Goal: Task Accomplishment & Management: Manage account settings

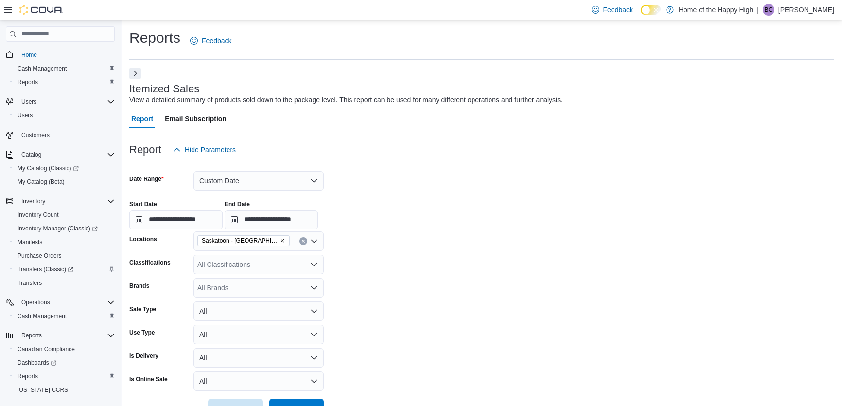
scroll to position [367, 0]
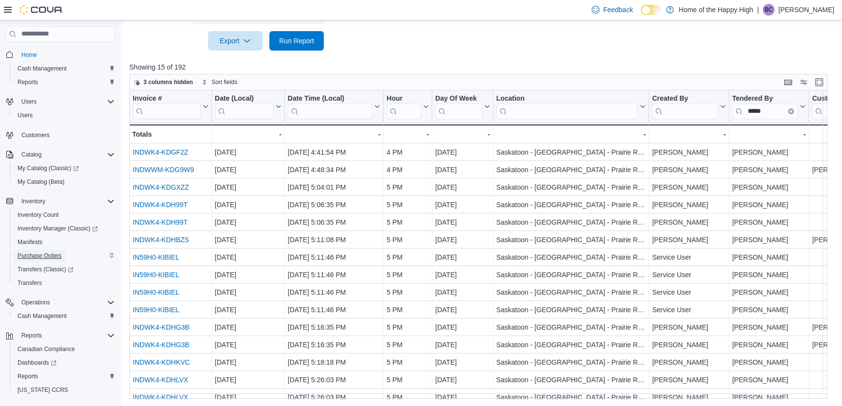
click at [48, 253] on span "Purchase Orders" at bounding box center [39, 256] width 44 height 8
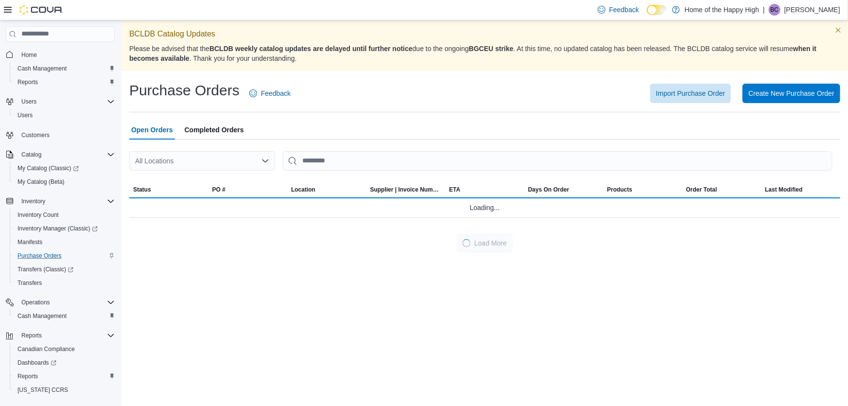
click at [265, 159] on icon "Open list of options" at bounding box center [265, 161] width 8 height 8
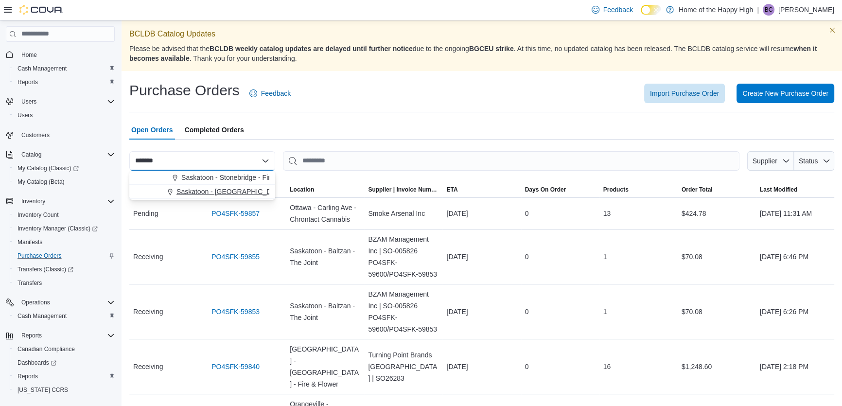
type input "*******"
click at [258, 186] on button "Saskatoon - [GEOGRAPHIC_DATA] - Prairie Records" at bounding box center [202, 192] width 146 height 14
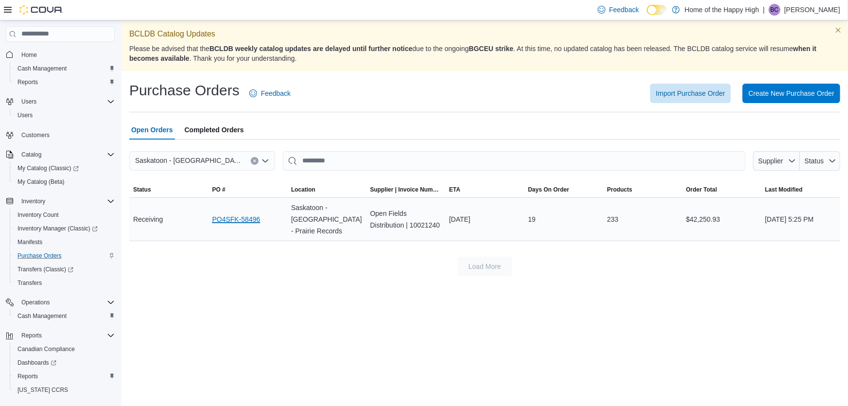
click at [242, 218] on link "PO4SFK-58496" at bounding box center [236, 219] width 48 height 12
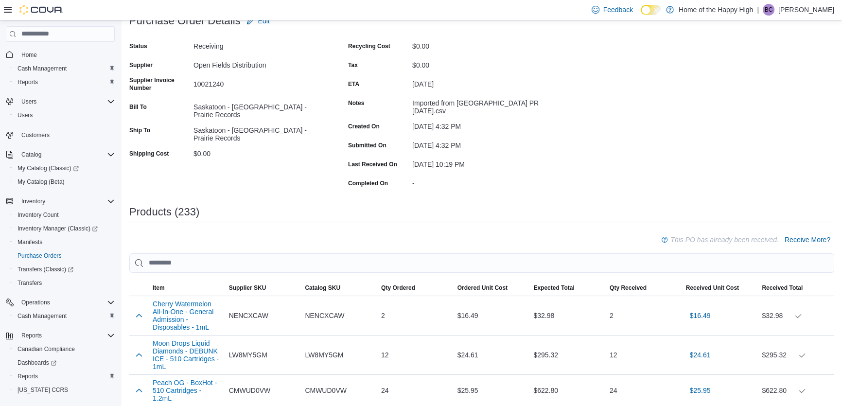
scroll to position [44, 0]
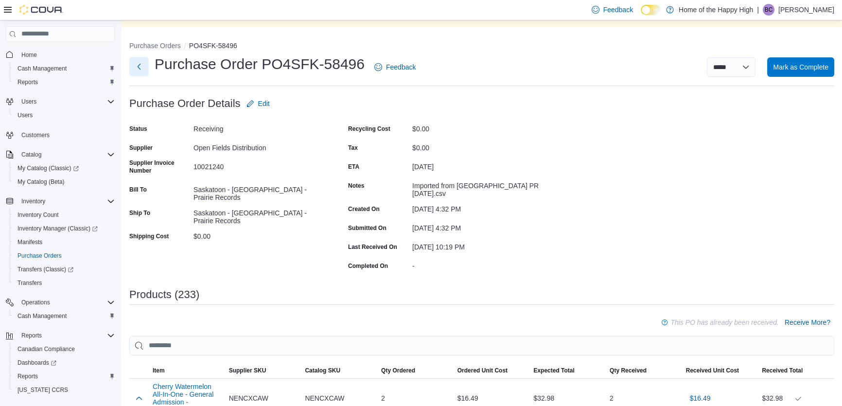
click at [136, 68] on button "Next" at bounding box center [138, 66] width 19 height 19
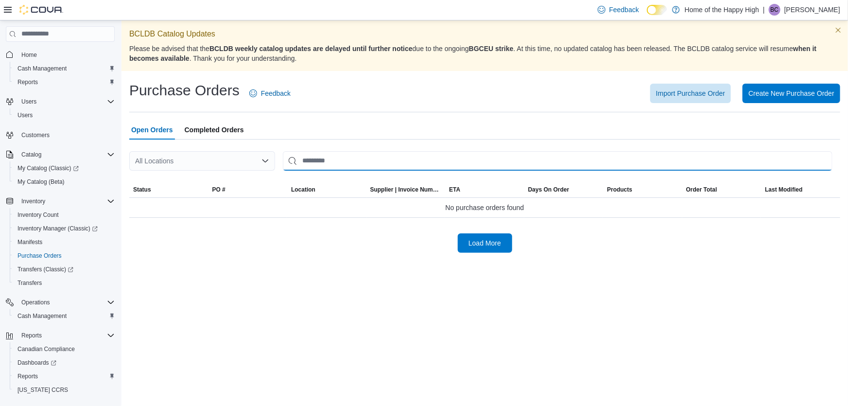
click at [339, 155] on input "This is a search bar. After typing your query, hit enter to filter the results …" at bounding box center [558, 160] width 550 height 19
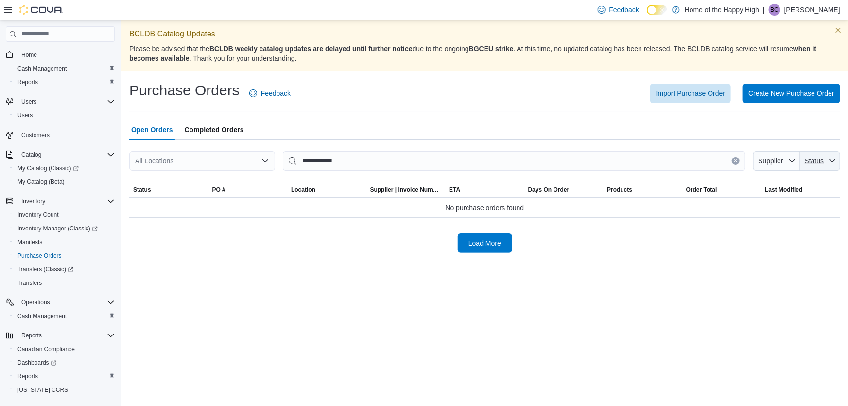
click at [826, 159] on span "Status" at bounding box center [820, 160] width 33 height 19
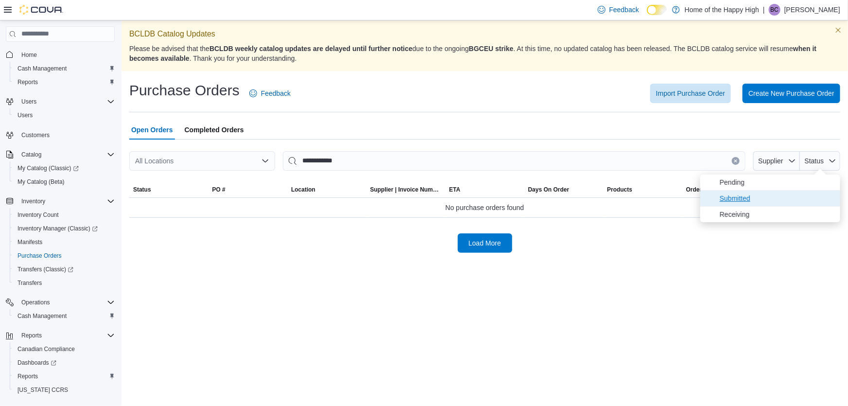
click at [751, 198] on span "Submitted" at bounding box center [777, 198] width 115 height 12
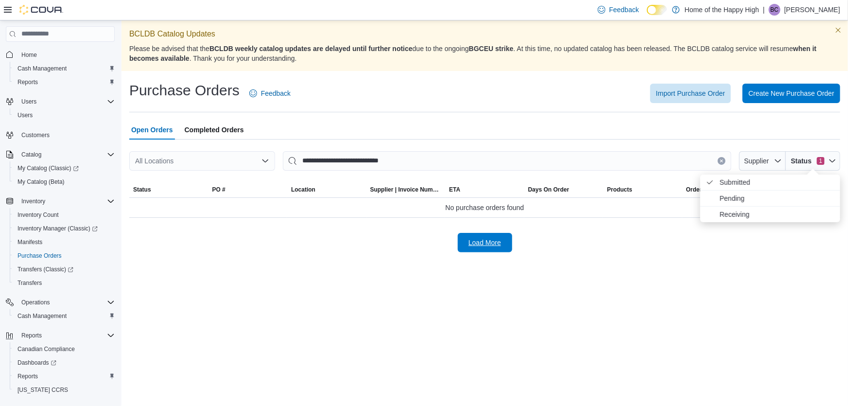
click at [473, 243] on span "Load More" at bounding box center [484, 243] width 33 height 10
click at [832, 159] on icon "button" at bounding box center [832, 161] width 8 height 8
click at [736, 213] on span "Receiving" at bounding box center [777, 214] width 115 height 12
click at [733, 177] on span "Submitted . Checked option." at bounding box center [777, 182] width 115 height 12
click at [497, 244] on span "Load More" at bounding box center [484, 243] width 33 height 10
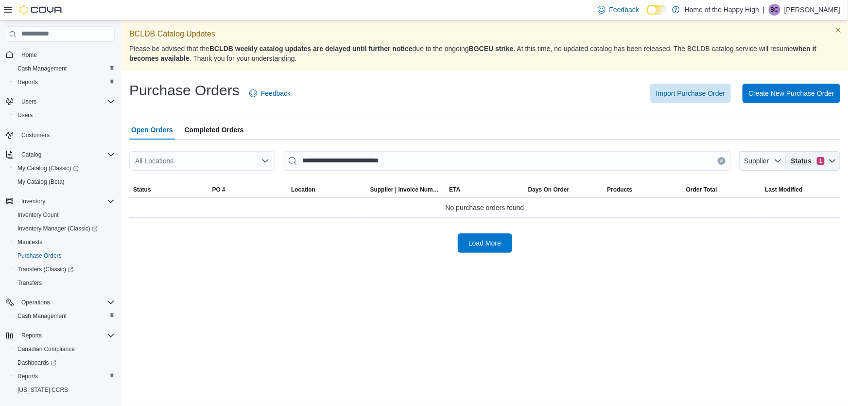
click at [829, 158] on icon "button" at bounding box center [832, 161] width 8 height 8
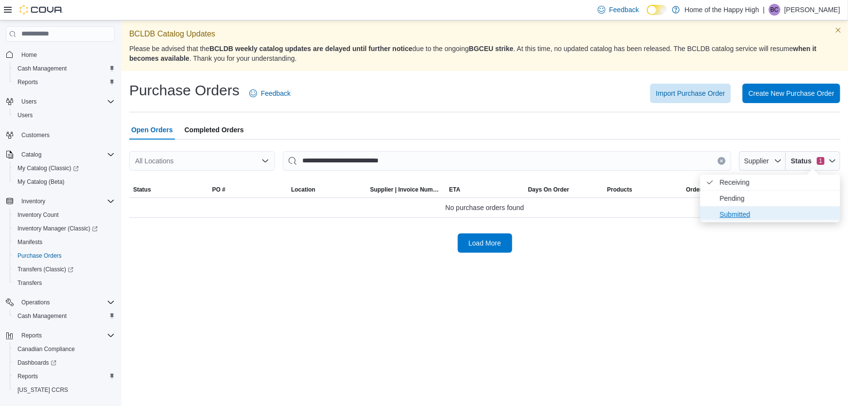
click at [742, 218] on span "Submitted" at bounding box center [777, 214] width 115 height 12
click at [730, 214] on span "Pending" at bounding box center [777, 214] width 115 height 12
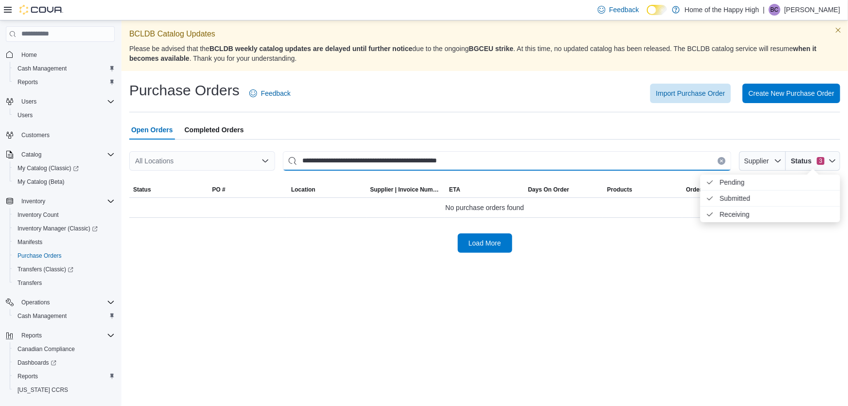
click at [328, 161] on input "**********" at bounding box center [507, 160] width 448 height 19
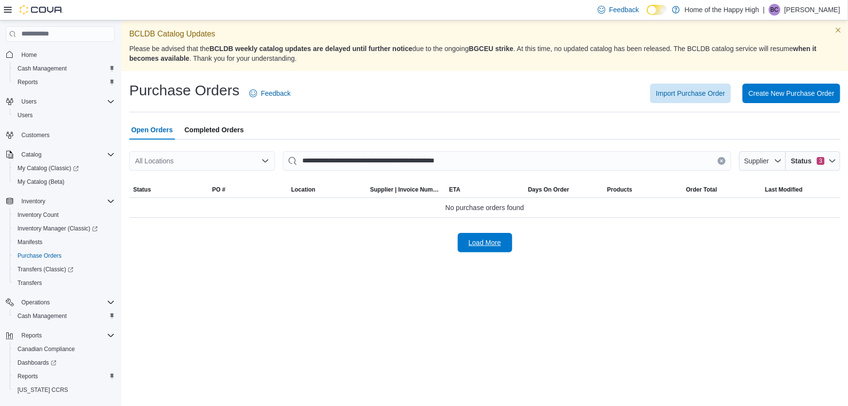
click at [486, 242] on span "Load More" at bounding box center [484, 243] width 33 height 10
click at [585, 162] on input "**********" at bounding box center [507, 160] width 448 height 19
drag, startPoint x: 486, startPoint y: 161, endPoint x: 349, endPoint y: 170, distance: 136.8
click at [349, 170] on input "**********" at bounding box center [507, 160] width 448 height 19
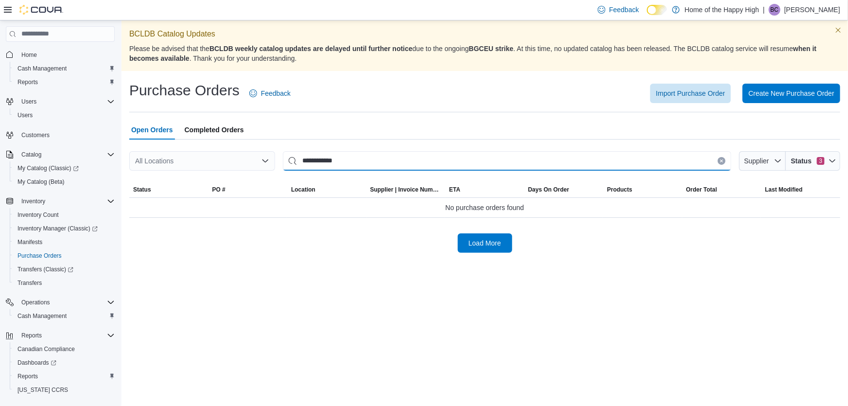
type input "**********"
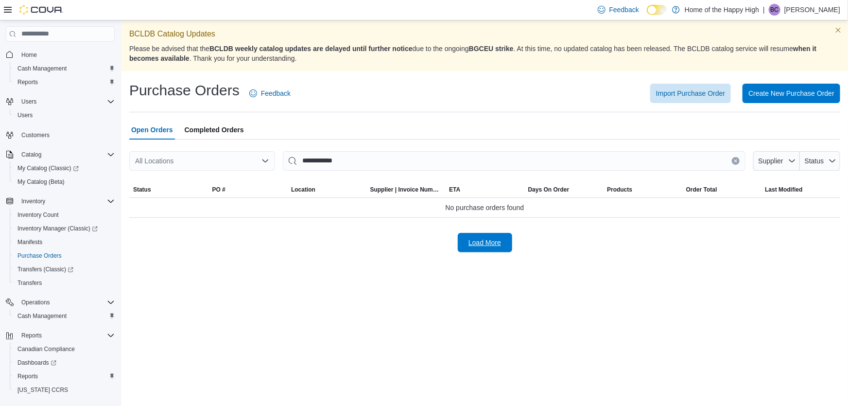
click at [495, 247] on span "Load More" at bounding box center [485, 242] width 43 height 19
click at [39, 79] on link "Reports" at bounding box center [28, 82] width 28 height 12
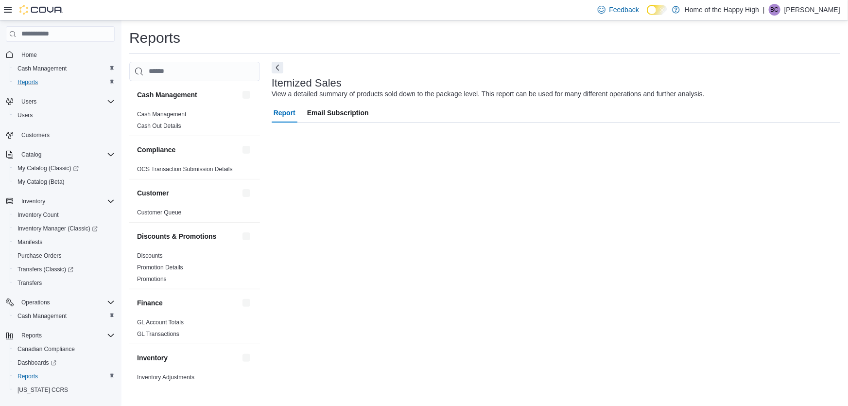
click at [5, 11] on icon at bounding box center [8, 10] width 8 height 8
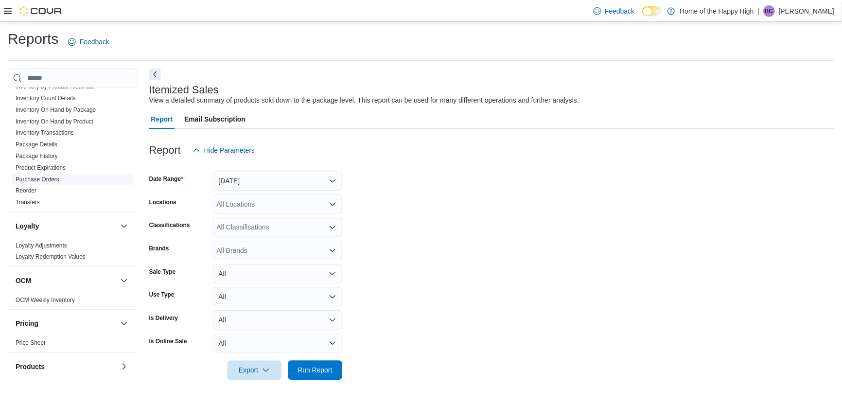
scroll to position [221, 0]
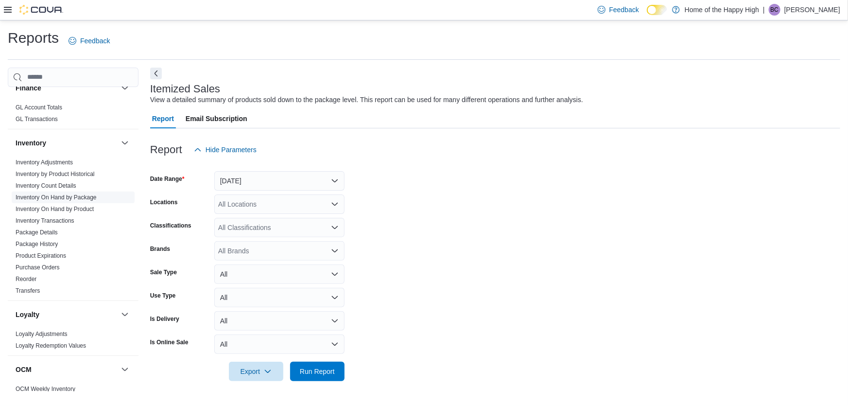
click at [74, 197] on link "Inventory On Hand by Package" at bounding box center [56, 197] width 81 height 7
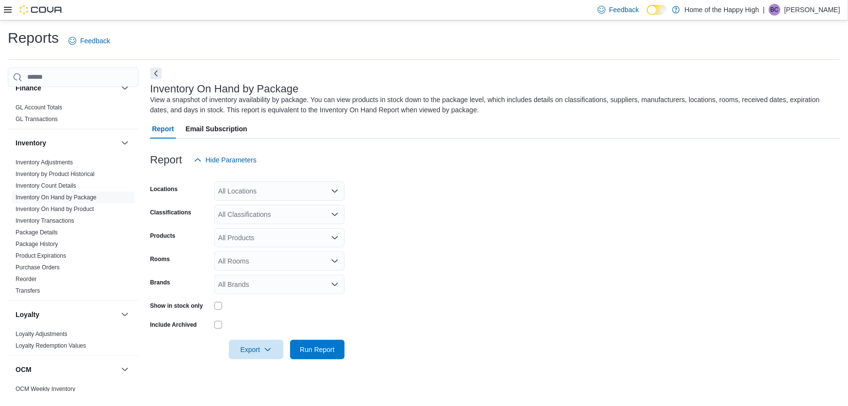
click at [157, 75] on button "Next" at bounding box center [156, 74] width 12 height 12
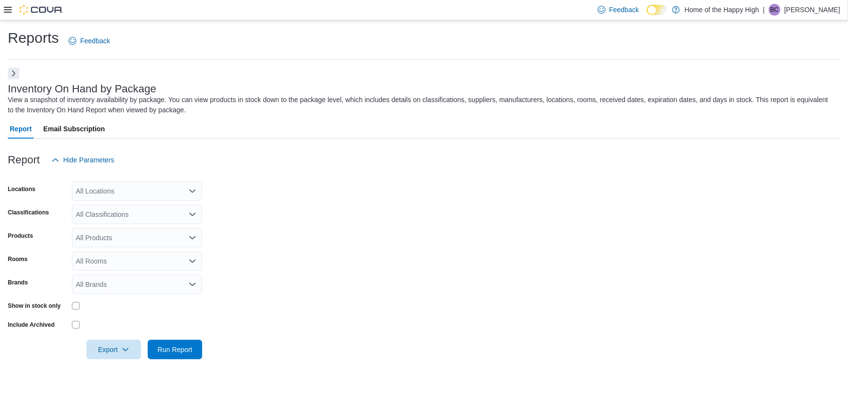
click at [165, 192] on div "All Locations" at bounding box center [137, 190] width 130 height 19
type input "*******"
click at [167, 221] on span "Saskatoon - [GEOGRAPHIC_DATA] - Prairie Records" at bounding box center [188, 222] width 162 height 10
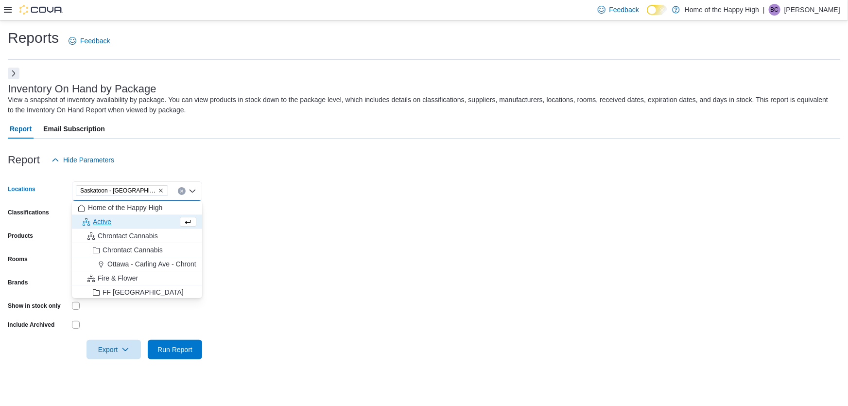
click at [336, 210] on form "Locations [GEOGRAPHIC_DATA] - [GEOGRAPHIC_DATA] - Prairie Records Combo box. Se…" at bounding box center [424, 265] width 832 height 190
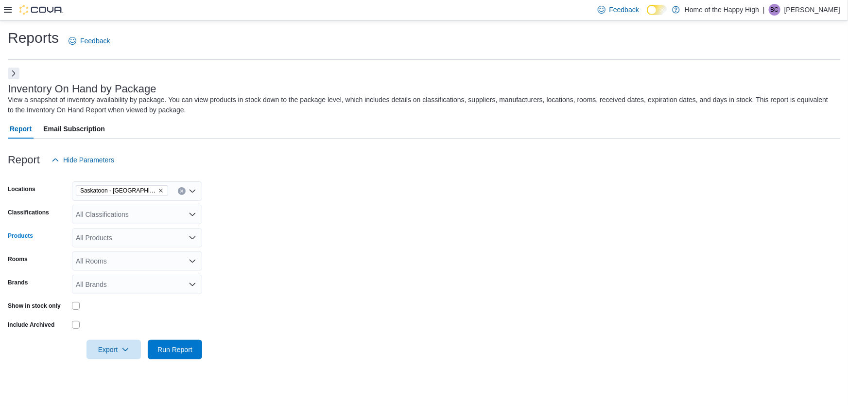
click at [122, 242] on div "All Products" at bounding box center [137, 237] width 130 height 19
click at [251, 233] on form "Locations [GEOGRAPHIC_DATA] - [GEOGRAPHIC_DATA] - Prairie Records Classificatio…" at bounding box center [424, 265] width 832 height 190
click at [157, 350] on span "Run Report" at bounding box center [174, 349] width 35 height 10
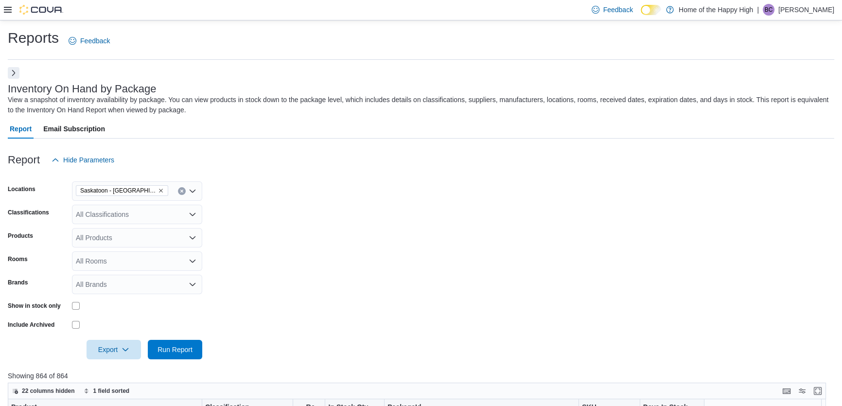
click at [12, 76] on button "Next" at bounding box center [14, 73] width 12 height 12
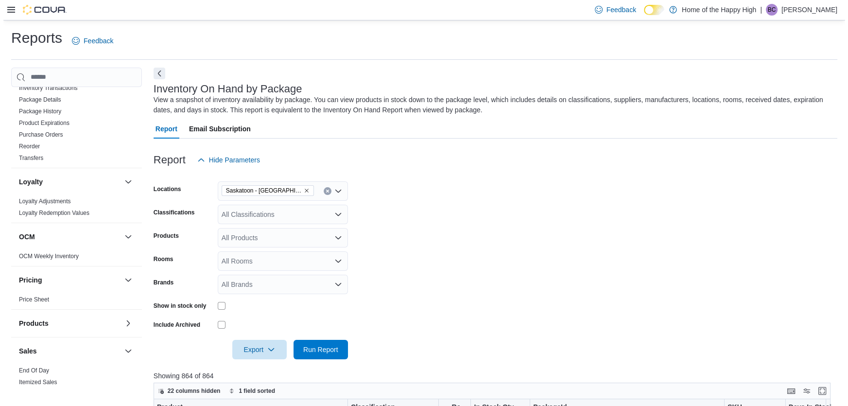
scroll to position [558, 0]
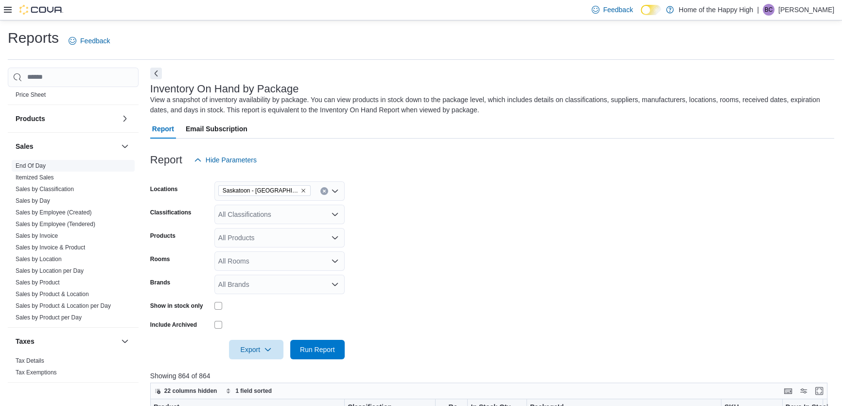
click at [26, 167] on link "End Of Day" at bounding box center [31, 165] width 30 height 7
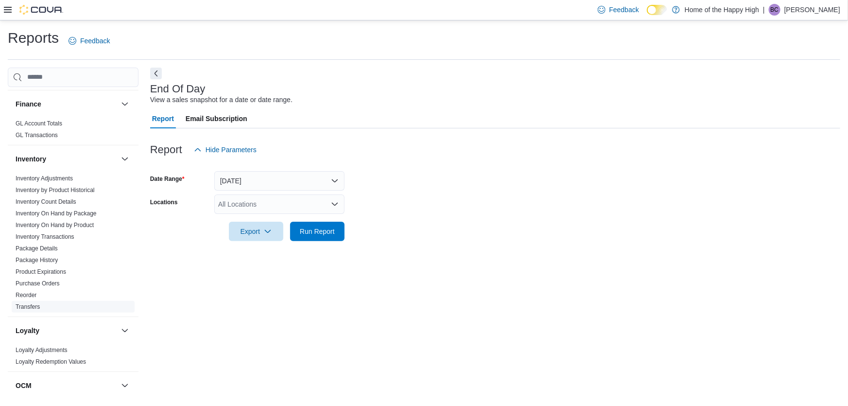
scroll to position [204, 0]
click at [91, 213] on link "Inventory On Hand by Package" at bounding box center [56, 213] width 81 height 7
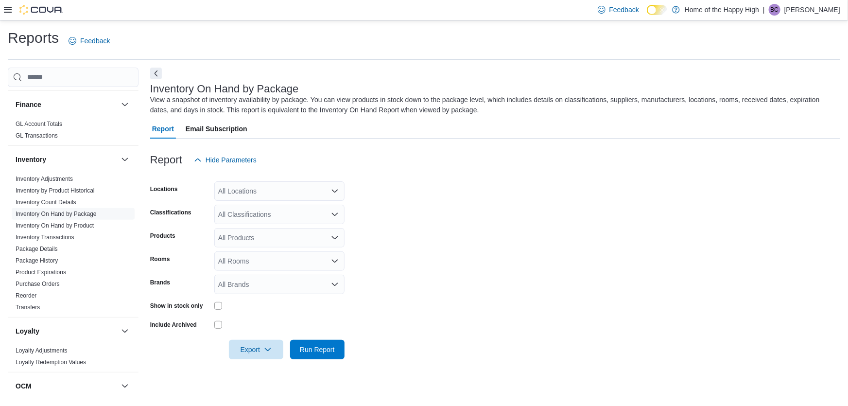
click at [287, 186] on div "All Locations" at bounding box center [279, 190] width 130 height 19
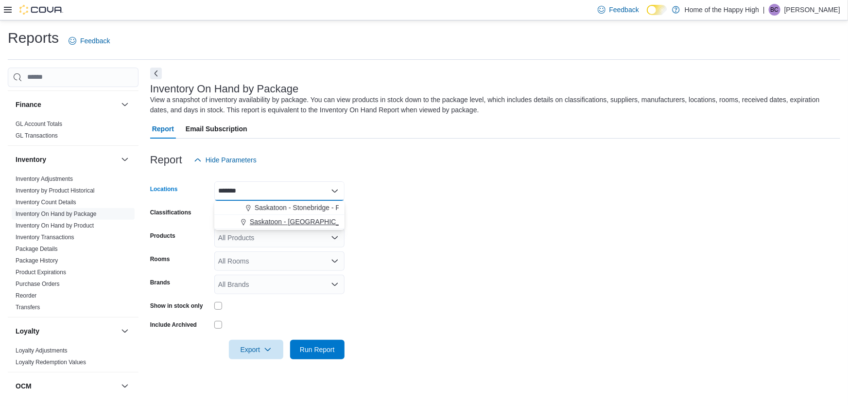
type input "*******"
click at [301, 222] on span "Saskatoon - [GEOGRAPHIC_DATA] - Prairie Records" at bounding box center [331, 222] width 162 height 10
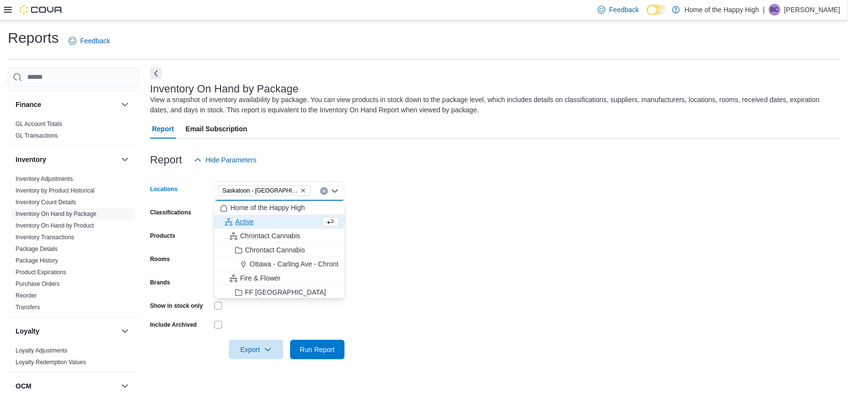
click at [442, 229] on form "Locations [GEOGRAPHIC_DATA] - [GEOGRAPHIC_DATA] - Prairie Records Combo box. Se…" at bounding box center [495, 265] width 690 height 190
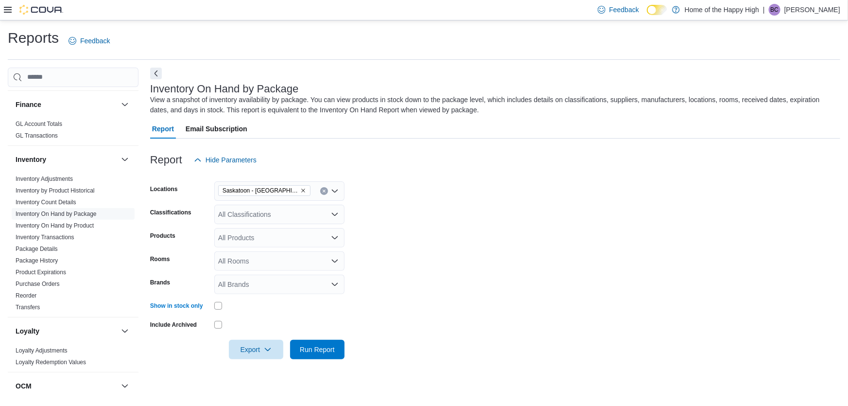
click at [259, 237] on div "All Products" at bounding box center [279, 237] width 130 height 19
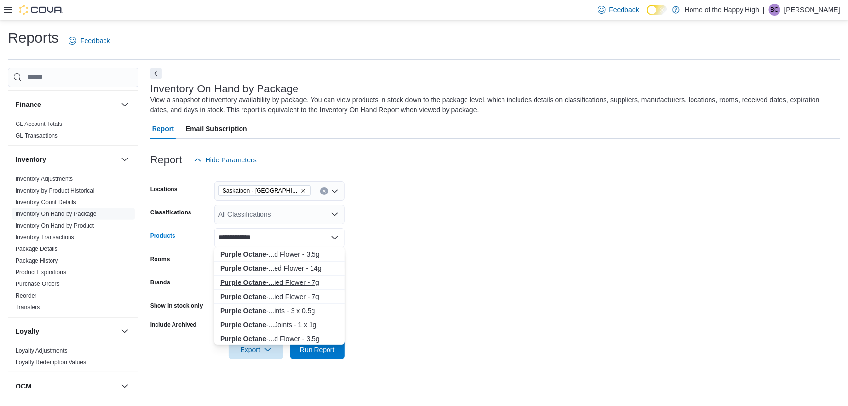
scroll to position [44, 0]
type input "**********"
click at [263, 292] on strong "Purple Octane" at bounding box center [243, 295] width 46 height 8
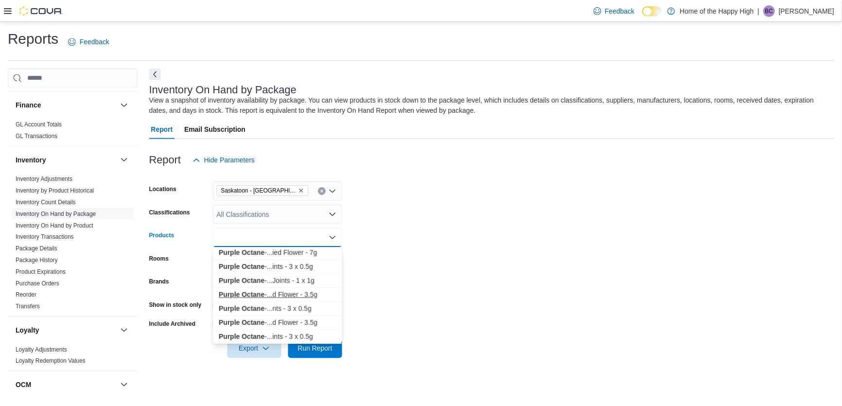
scroll to position [0, 0]
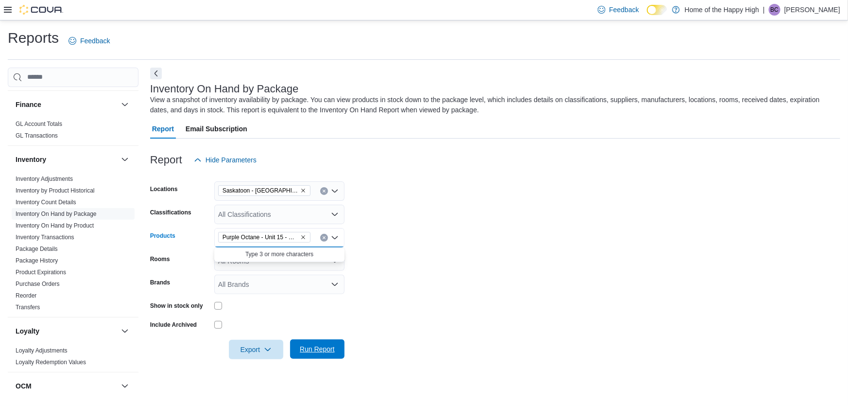
click at [325, 347] on span "Run Report" at bounding box center [317, 349] width 35 height 10
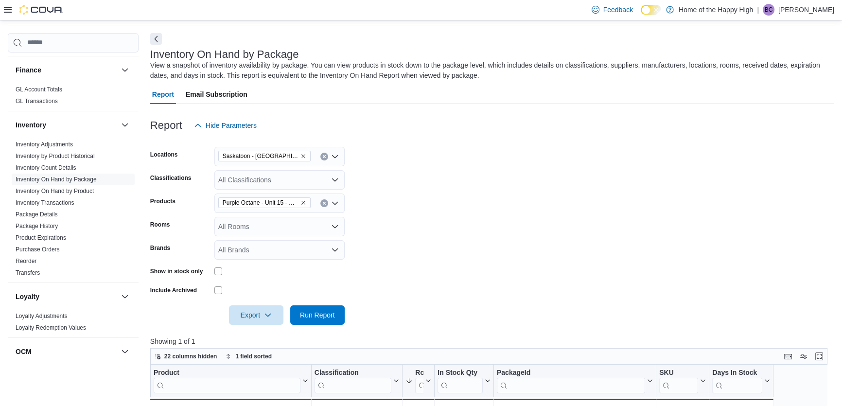
scroll to position [88, 0]
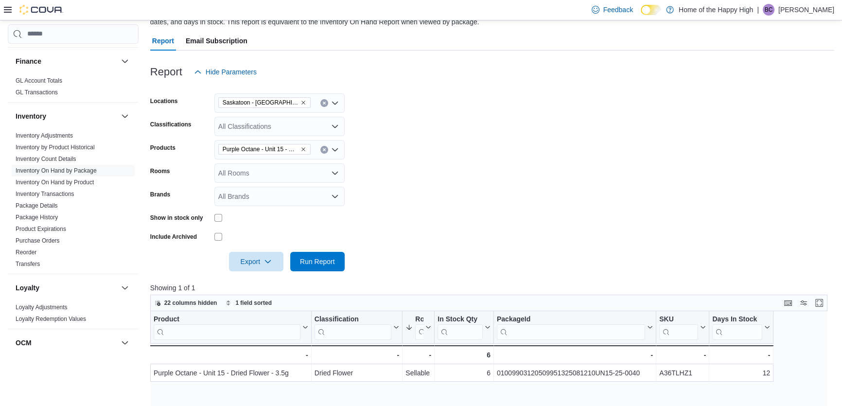
click at [323, 148] on icon "Clear input" at bounding box center [324, 149] width 2 height 2
type input "**********"
click at [280, 166] on div "Ballistics - Sp...ts - 10 x 0.35g" at bounding box center [279, 166] width 119 height 10
drag, startPoint x: 312, startPoint y: 264, endPoint x: 324, endPoint y: 251, distance: 17.2
click at [313, 264] on span "Run Report" at bounding box center [317, 261] width 35 height 10
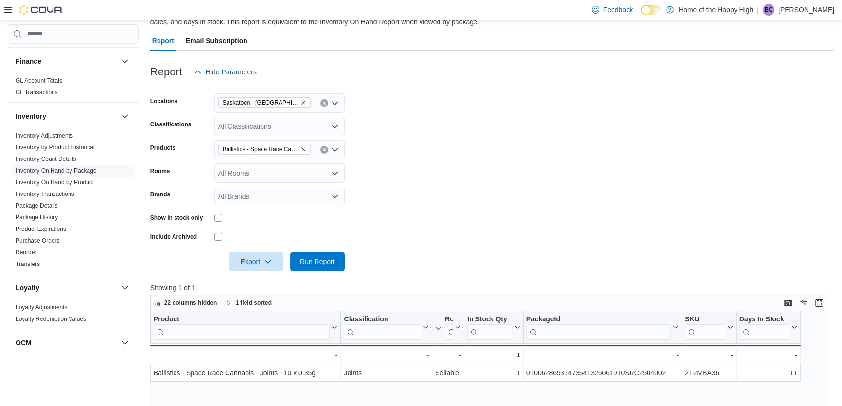
click at [606, 212] on form "Locations [GEOGRAPHIC_DATA] - [GEOGRAPHIC_DATA] - Prairie Records Classificatio…" at bounding box center [492, 177] width 684 height 190
click at [322, 151] on button "Clear input" at bounding box center [324, 150] width 8 height 8
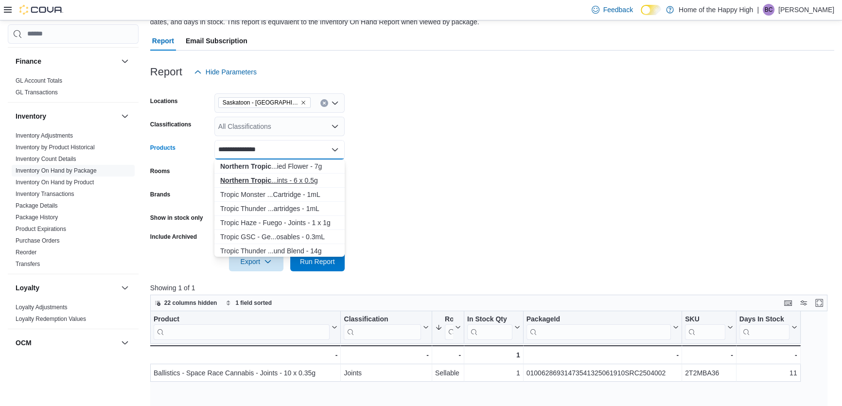
type input "**********"
click at [306, 175] on div "Northern Tropic ...ints - 6 x 0.5g" at bounding box center [279, 180] width 119 height 10
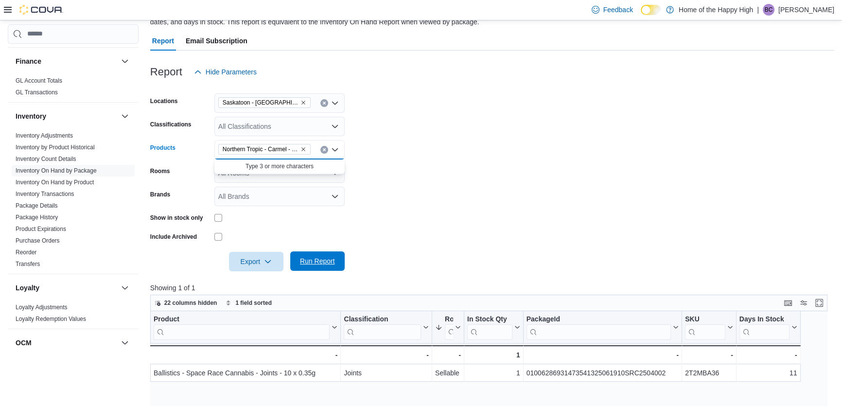
click at [321, 263] on span "Run Report" at bounding box center [317, 261] width 35 height 10
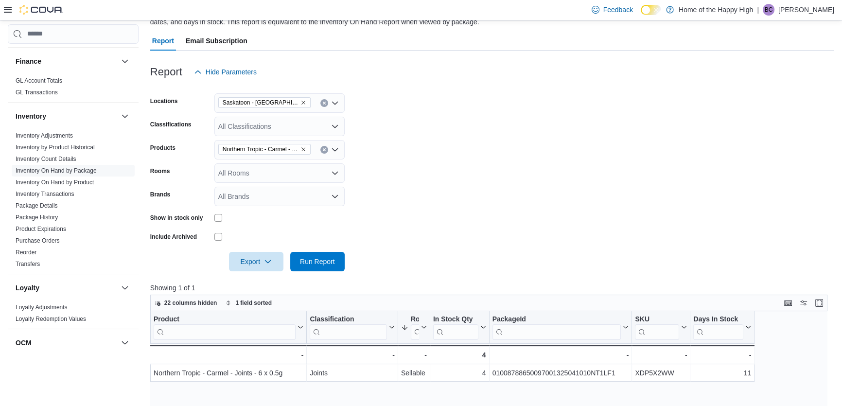
click at [471, 238] on form "Locations [GEOGRAPHIC_DATA] - [GEOGRAPHIC_DATA] - Prairie Records Classificatio…" at bounding box center [492, 177] width 684 height 190
click at [547, 227] on form "Locations [GEOGRAPHIC_DATA] - [GEOGRAPHIC_DATA] - Prairie Records Classificatio…" at bounding box center [492, 177] width 684 height 190
click at [484, 180] on form "Locations [GEOGRAPHIC_DATA] - [GEOGRAPHIC_DATA] - Prairie Records Classificatio…" at bounding box center [492, 177] width 684 height 190
drag, startPoint x: 554, startPoint y: 184, endPoint x: 688, endPoint y: 278, distance: 163.5
click at [555, 184] on form "Locations [GEOGRAPHIC_DATA] - [GEOGRAPHIC_DATA] - Prairie Records Classificatio…" at bounding box center [492, 177] width 684 height 190
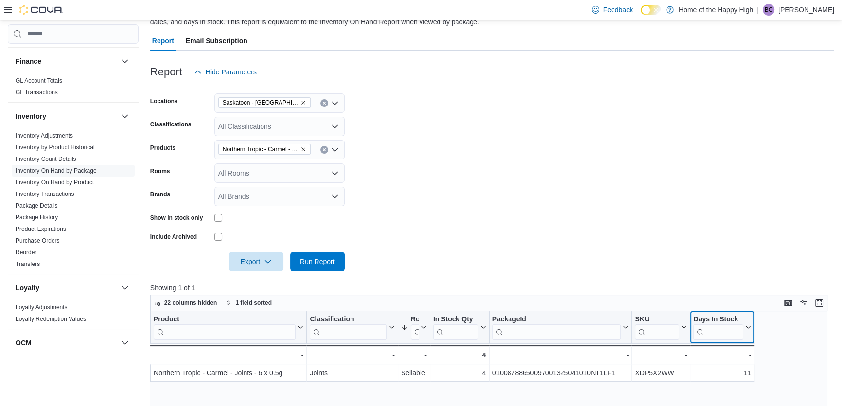
click at [748, 324] on icon at bounding box center [747, 327] width 8 height 6
click at [786, 228] on form "Locations [GEOGRAPHIC_DATA] - [GEOGRAPHIC_DATA] - Prairie Records Classificatio…" at bounding box center [492, 177] width 684 height 190
click at [492, 218] on form "Locations [GEOGRAPHIC_DATA] - [GEOGRAPHIC_DATA] - Prairie Records Classificatio…" at bounding box center [492, 177] width 684 height 190
click at [171, 301] on span "22 columns hidden" at bounding box center [190, 303] width 53 height 8
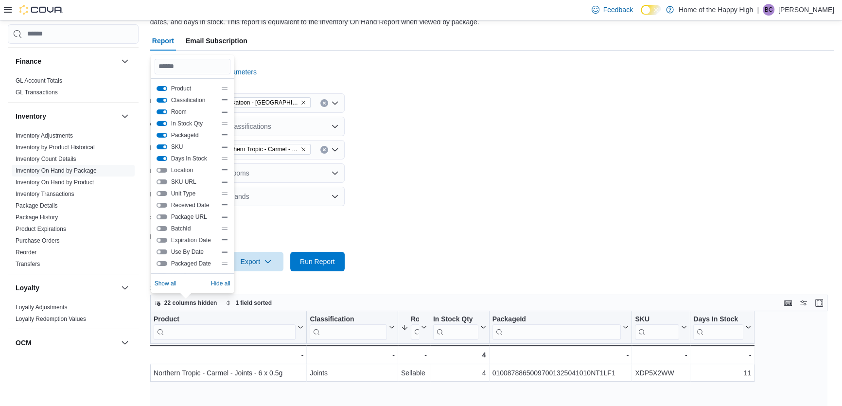
click at [163, 204] on button "Received Date" at bounding box center [161, 205] width 11 height 5
drag, startPoint x: 551, startPoint y: 194, endPoint x: 545, endPoint y: 193, distance: 5.9
click at [550, 193] on form "Locations [GEOGRAPHIC_DATA] - [GEOGRAPHIC_DATA] - Prairie Records Classificatio…" at bounding box center [492, 177] width 684 height 190
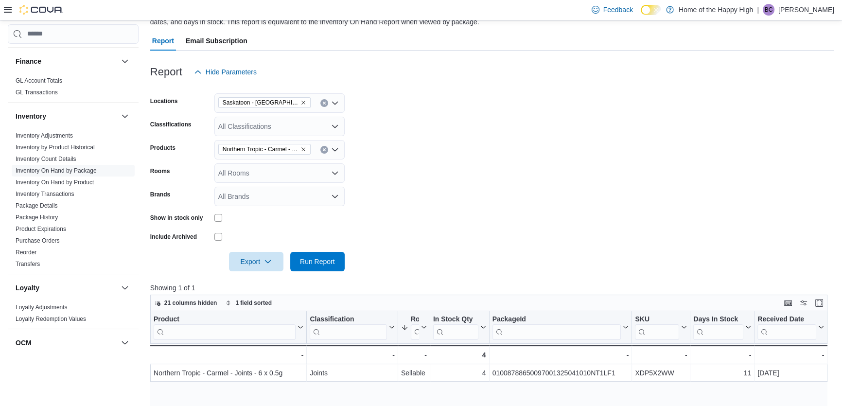
click at [528, 174] on form "Locations [GEOGRAPHIC_DATA] - [GEOGRAPHIC_DATA] - Prairie Records Classificatio…" at bounding box center [492, 177] width 684 height 190
click at [324, 149] on icon "Clear input" at bounding box center [324, 149] width 2 height 2
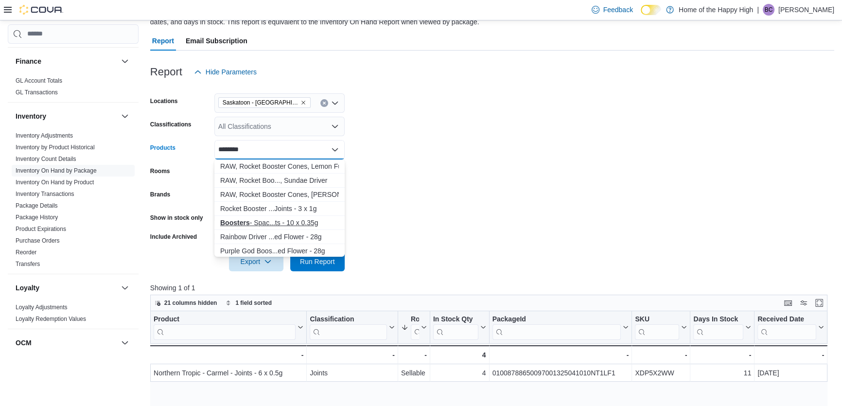
type input "********"
click at [306, 221] on div "Boosters - Spac...ts - 10 x 0.35g" at bounding box center [279, 223] width 119 height 10
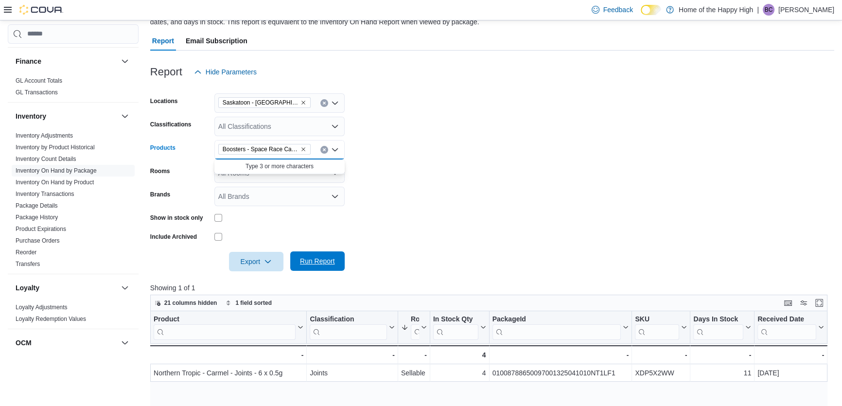
click at [334, 266] on span "Run Report" at bounding box center [317, 260] width 43 height 19
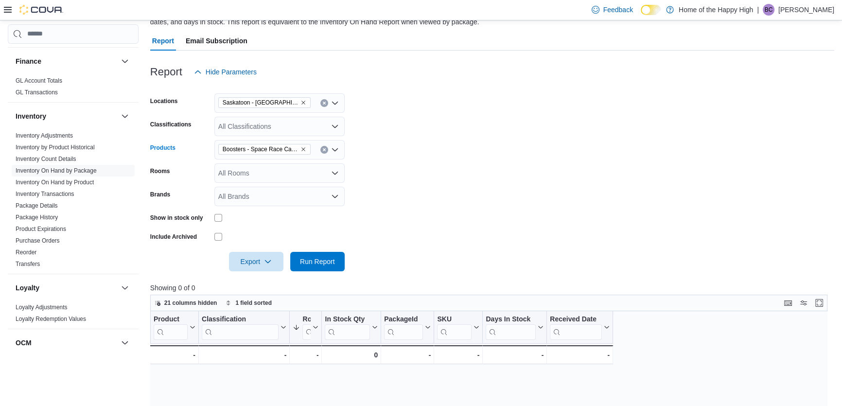
click at [325, 148] on icon "Clear input" at bounding box center [324, 150] width 4 height 4
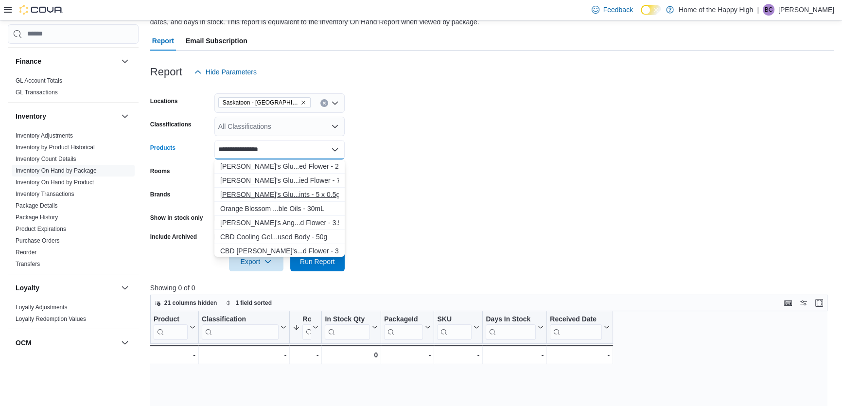
type input "**********"
click at [292, 190] on div "[PERSON_NAME]'s Glu...ints - 5 x 0.5g" at bounding box center [279, 195] width 119 height 10
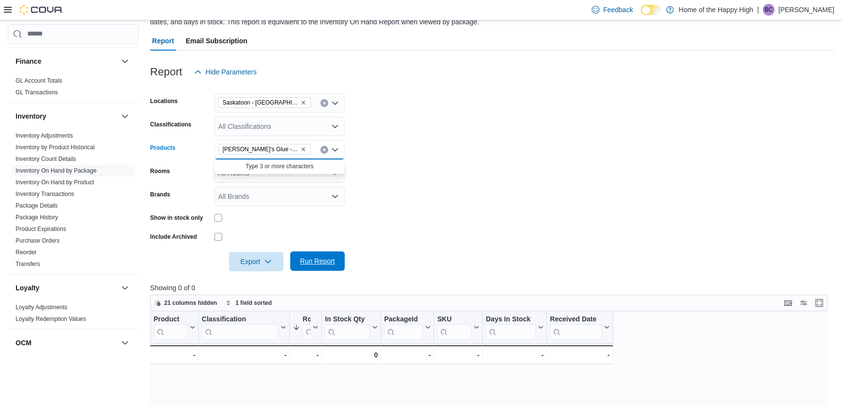
click at [303, 265] on span "Run Report" at bounding box center [317, 261] width 35 height 10
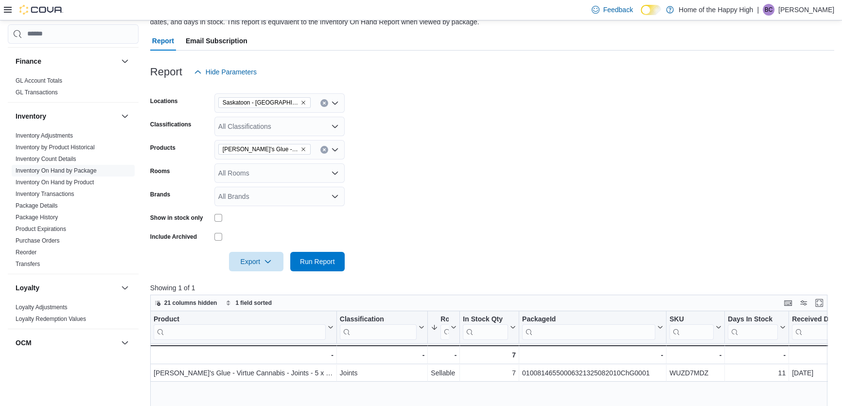
click at [588, 230] on form "Locations [GEOGRAPHIC_DATA] - [GEOGRAPHIC_DATA] - Prairie Records Classificatio…" at bounding box center [492, 177] width 684 height 190
click at [322, 151] on icon "Clear input" at bounding box center [324, 150] width 4 height 4
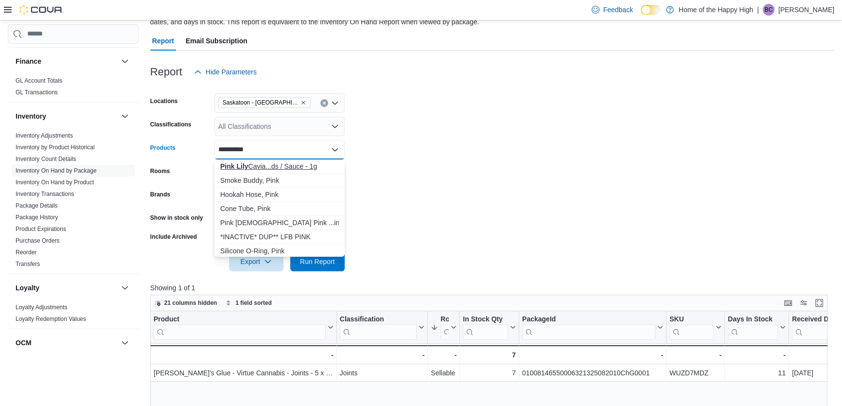
type input "*********"
click at [293, 161] on div "Pink Lily Cavia...ds / Sauce - 1g" at bounding box center [279, 166] width 119 height 10
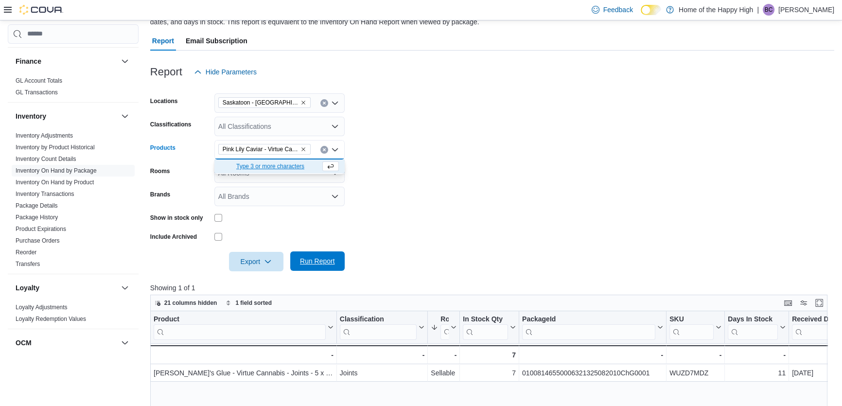
click at [323, 265] on span "Run Report" at bounding box center [317, 260] width 43 height 19
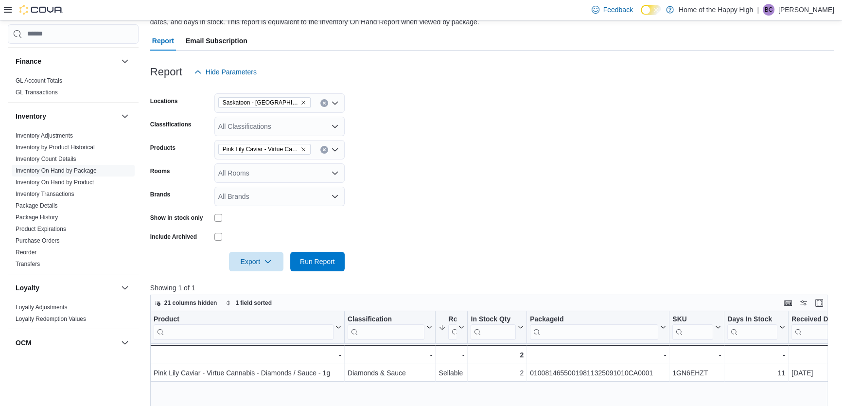
click at [515, 185] on form "Locations [GEOGRAPHIC_DATA] - [GEOGRAPHIC_DATA] - Prairie Records Classificatio…" at bounding box center [492, 177] width 684 height 190
click at [322, 148] on icon "Clear input" at bounding box center [324, 150] width 4 height 4
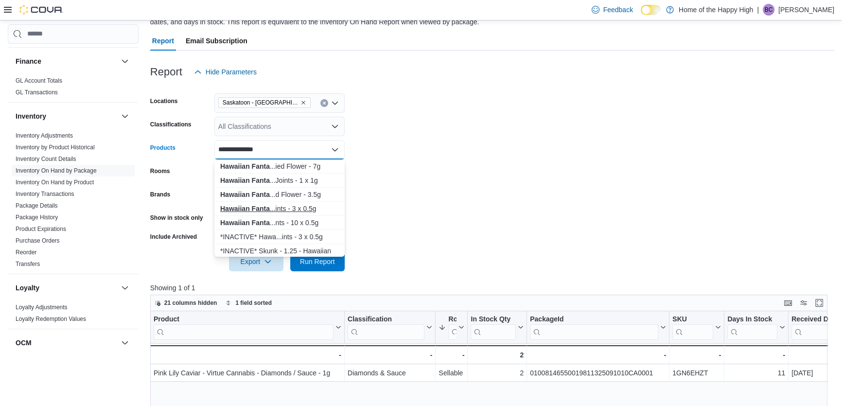
type input "**********"
click at [305, 207] on div "Hawaiian Fanta ...ints - 3 x 0.5g" at bounding box center [279, 209] width 119 height 10
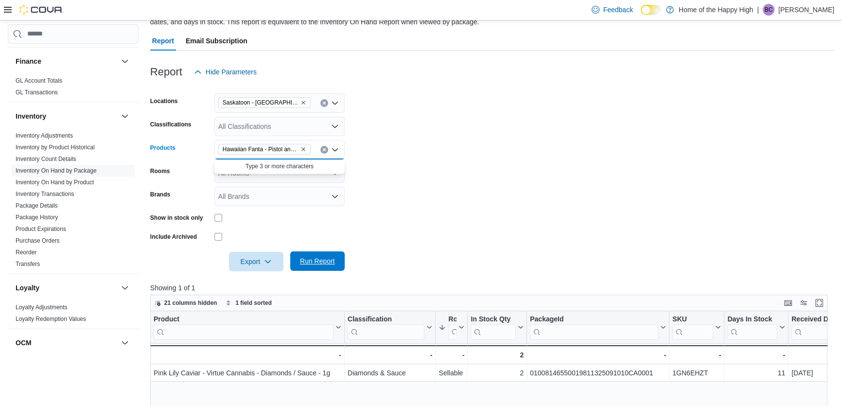
click at [327, 264] on span "Run Report" at bounding box center [317, 261] width 35 height 10
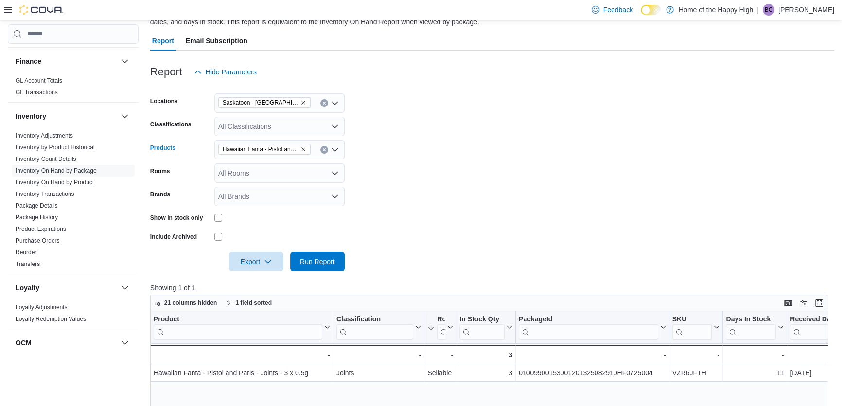
click at [323, 145] on div "Hawaiian Fanta - Pistol and Paris - Joints - 3 x 0.5g" at bounding box center [279, 149] width 130 height 19
click at [323, 146] on button "Clear input" at bounding box center [324, 150] width 8 height 8
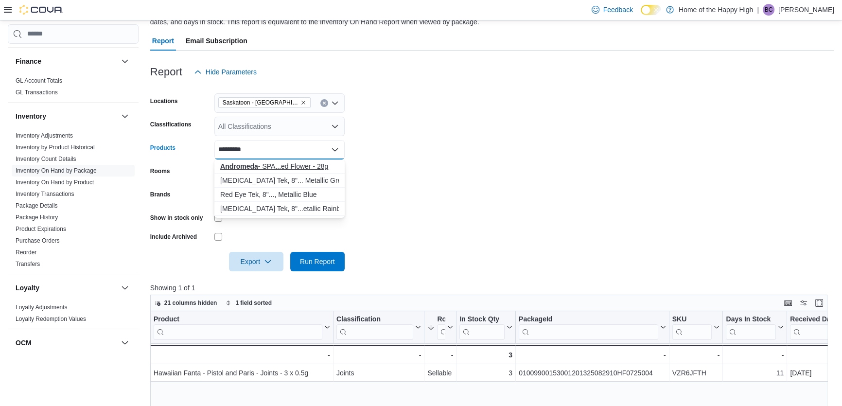
type input "*********"
click at [323, 165] on div "Andromeda - SPA...ed Flower - 28g" at bounding box center [279, 166] width 119 height 10
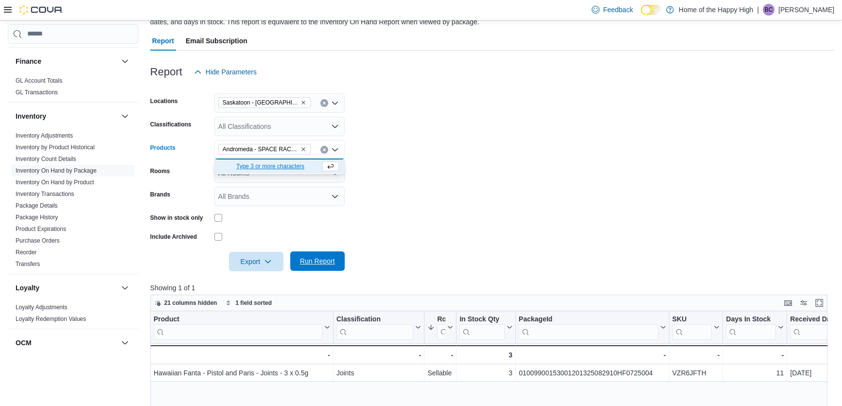
click at [329, 256] on span "Run Report" at bounding box center [317, 260] width 43 height 19
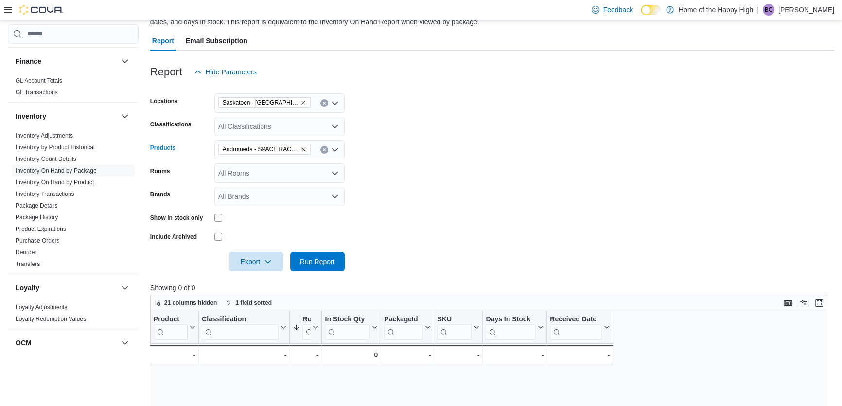
click at [324, 149] on icon "Clear input" at bounding box center [324, 149] width 2 height 2
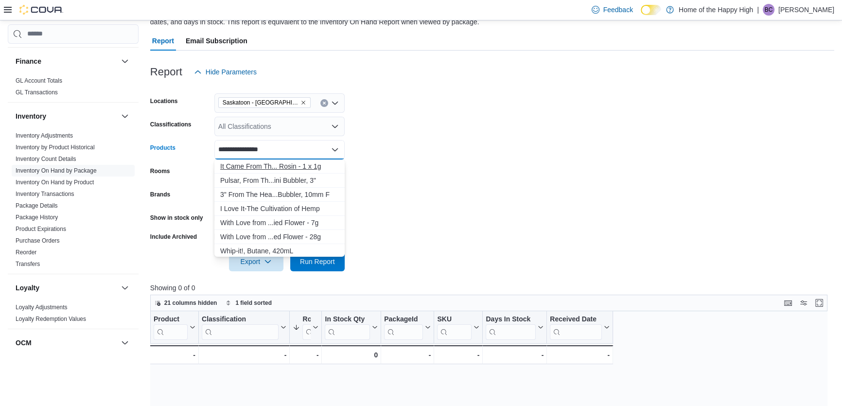
type input "**********"
click at [311, 167] on div "It Came From Th... Rosin - 1 x 1g" at bounding box center [279, 166] width 119 height 10
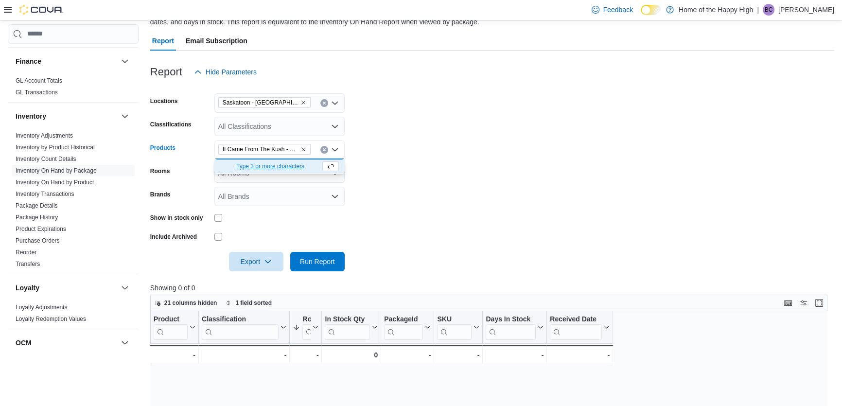
drag, startPoint x: 478, startPoint y: 242, endPoint x: 405, endPoint y: 259, distance: 74.3
click at [477, 244] on div at bounding box center [492, 248] width 684 height 8
click at [338, 261] on span "Run Report" at bounding box center [317, 260] width 43 height 19
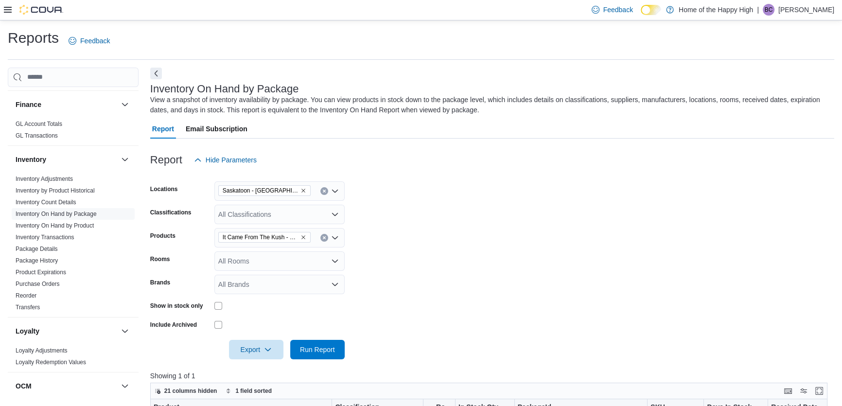
click at [13, 4] on div at bounding box center [33, 10] width 59 height 20
click at [7, 10] on icon at bounding box center [8, 10] width 8 height 6
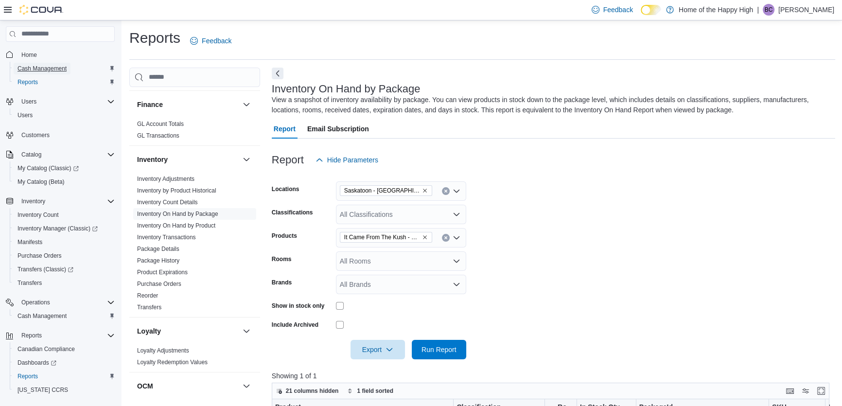
click at [38, 63] on span "Cash Management" at bounding box center [41, 69] width 49 height 12
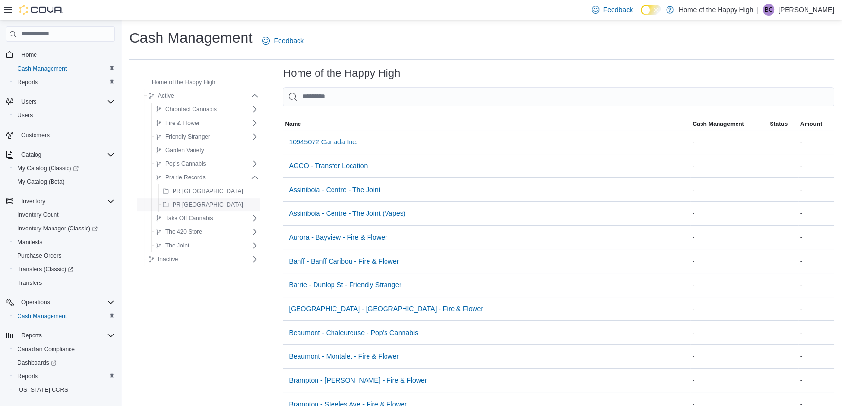
click at [213, 202] on span "PR [GEOGRAPHIC_DATA]" at bounding box center [207, 205] width 70 height 8
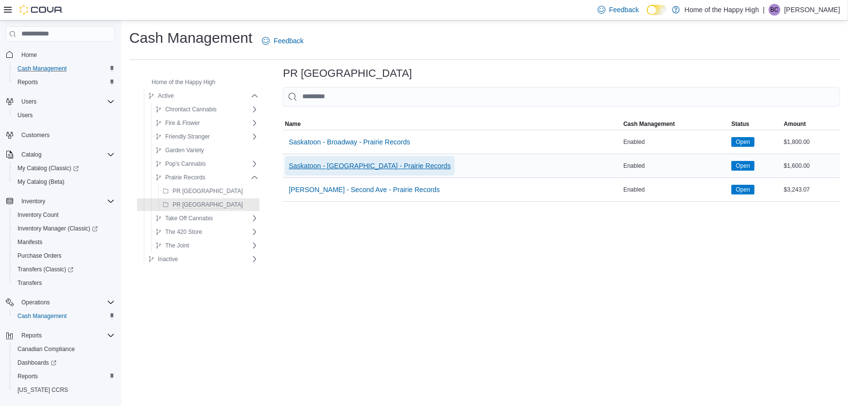
click at [325, 168] on span "Saskatoon - [GEOGRAPHIC_DATA] - Prairie Records" at bounding box center [370, 166] width 162 height 10
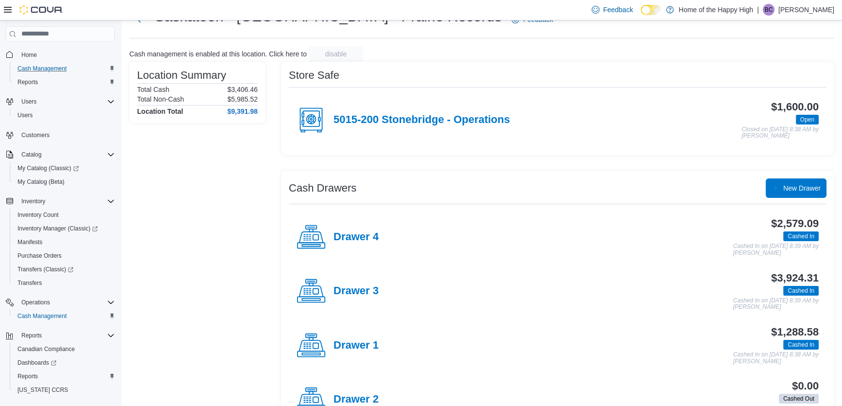
scroll to position [74, 0]
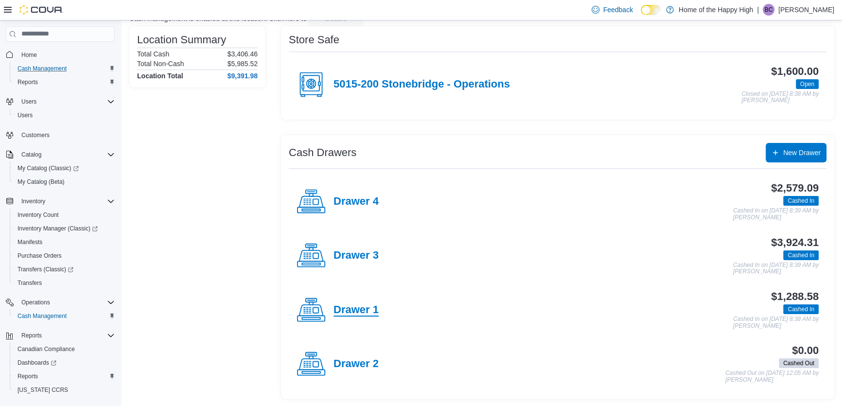
click at [366, 310] on h4 "Drawer 1" at bounding box center [355, 310] width 45 height 13
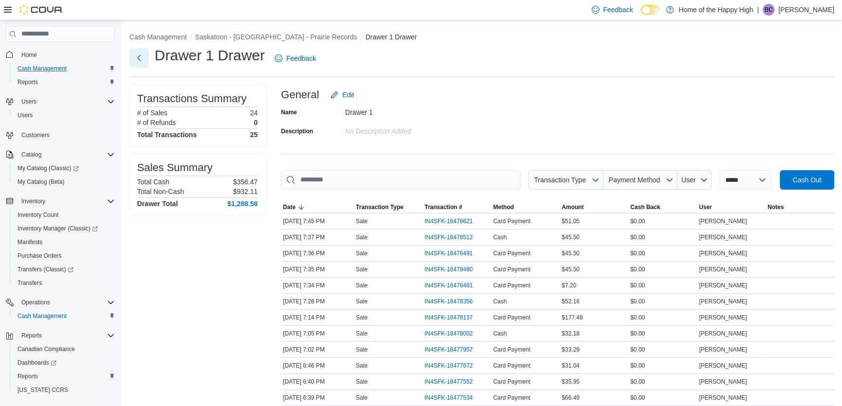
click at [141, 63] on button "Next" at bounding box center [138, 57] width 19 height 19
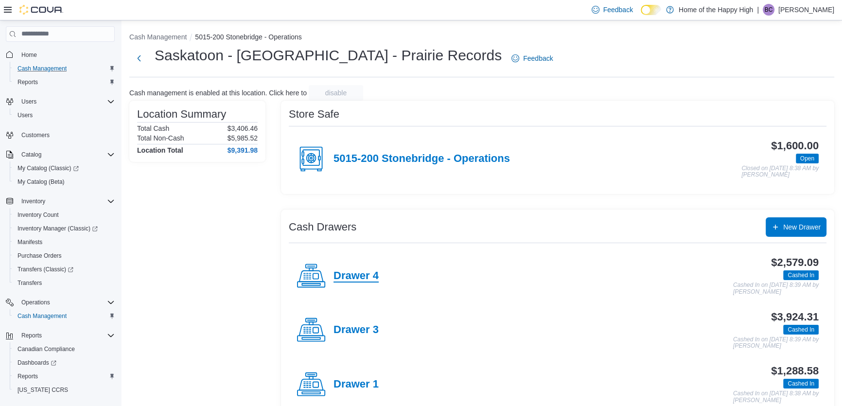
click at [372, 277] on h4 "Drawer 4" at bounding box center [355, 276] width 45 height 13
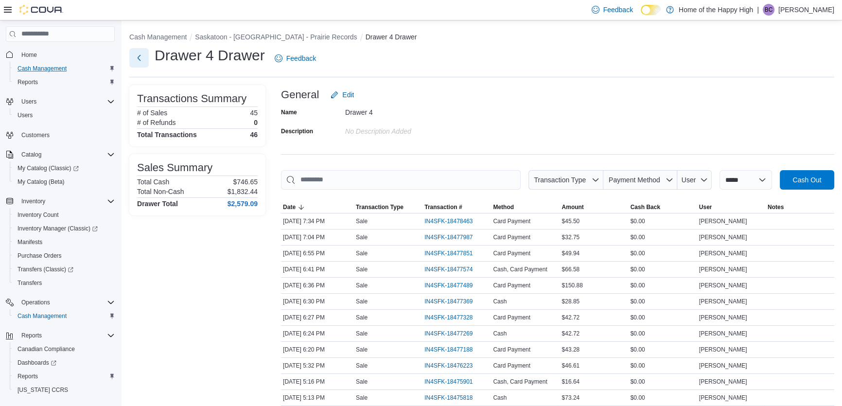
click at [134, 58] on button "Next" at bounding box center [138, 57] width 19 height 19
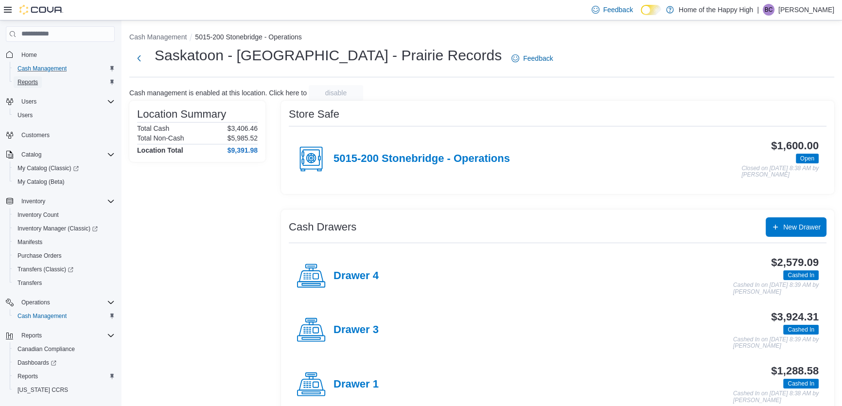
click at [22, 78] on span "Reports" at bounding box center [27, 82] width 20 height 8
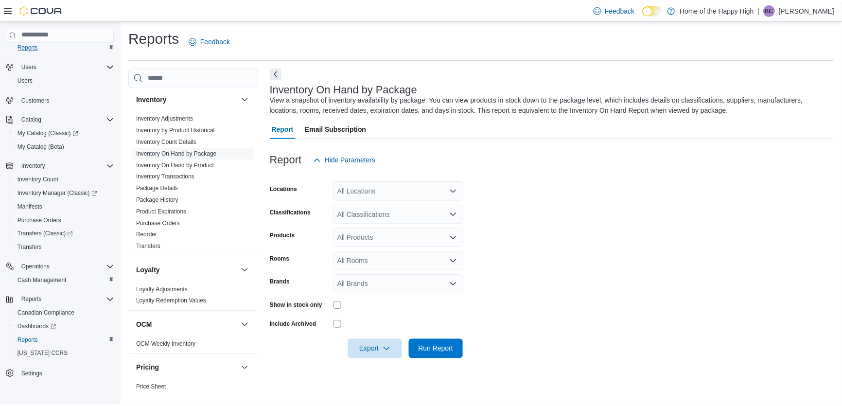
scroll to position [397, 0]
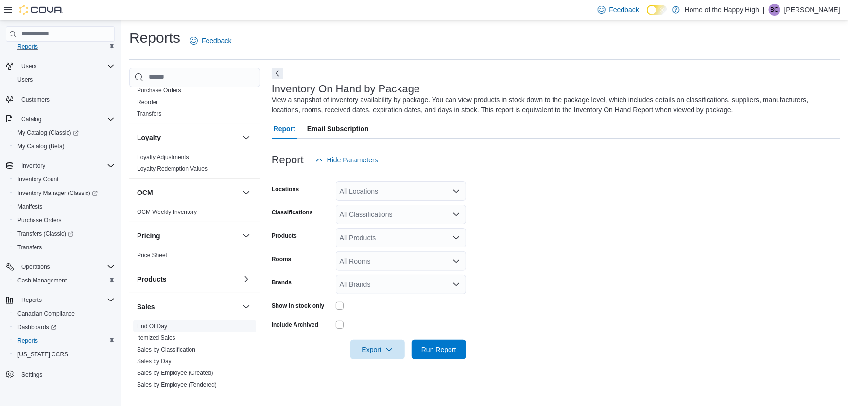
click at [144, 326] on link "End Of Day" at bounding box center [152, 326] width 30 height 7
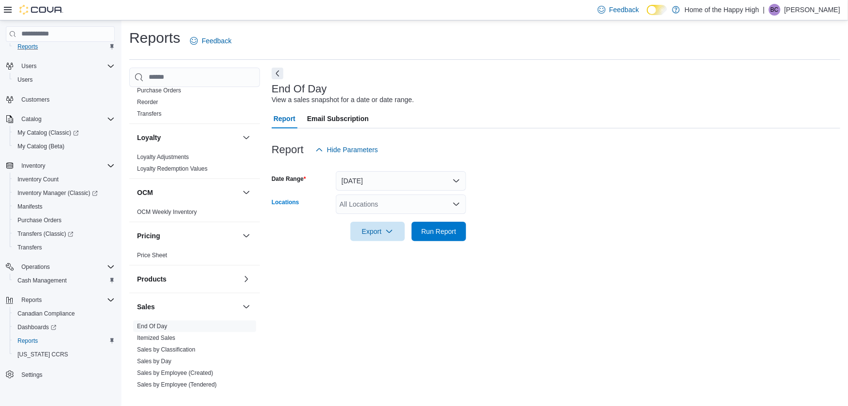
click at [369, 202] on div "All Locations" at bounding box center [401, 203] width 130 height 19
type input "*******"
click at [380, 235] on span "Saskatoon - [GEOGRAPHIC_DATA] - Prairie Records" at bounding box center [452, 235] width 162 height 10
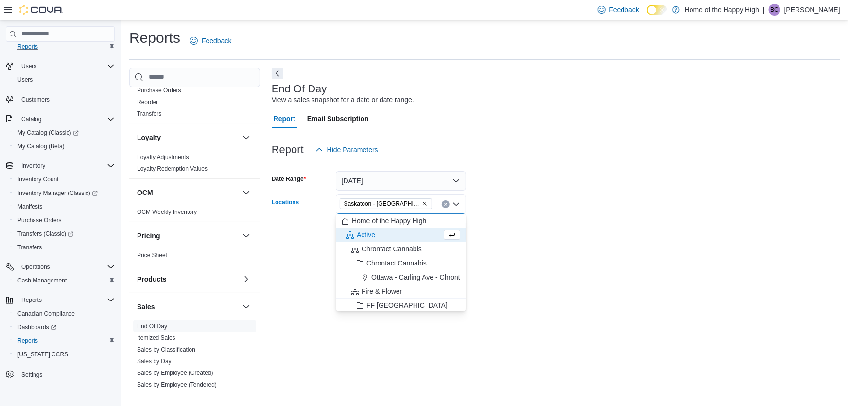
drag, startPoint x: 545, startPoint y: 166, endPoint x: 470, endPoint y: 219, distance: 91.6
click at [545, 165] on div at bounding box center [556, 165] width 569 height 12
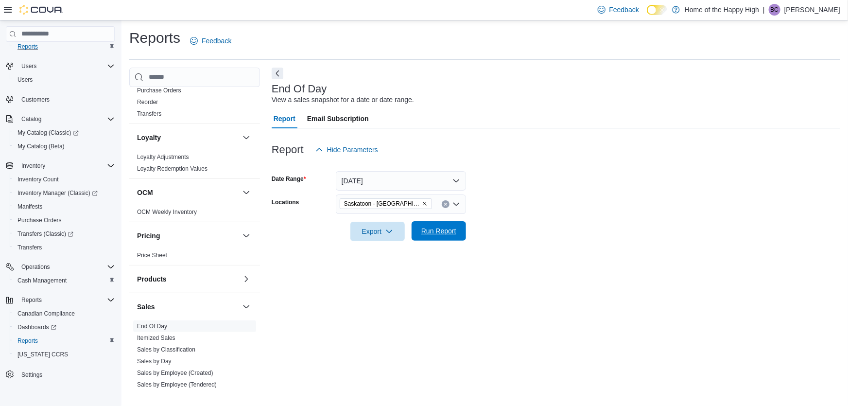
click at [441, 235] on span "Run Report" at bounding box center [438, 231] width 35 height 10
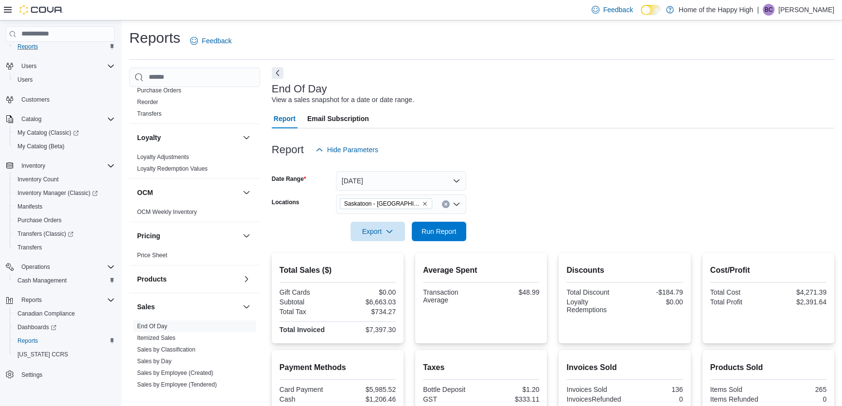
click at [273, 71] on button "Next" at bounding box center [278, 73] width 12 height 12
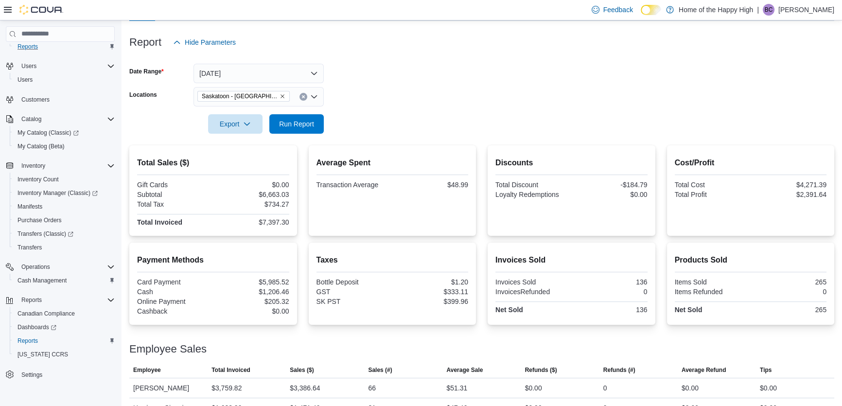
scroll to position [166, 0]
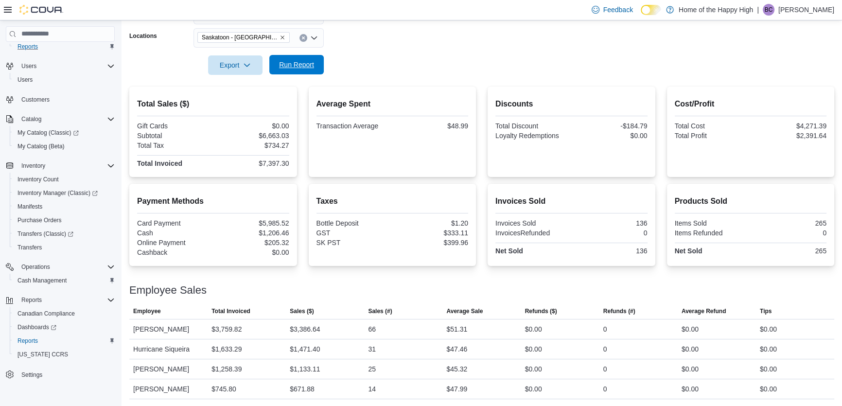
click at [296, 61] on span "Run Report" at bounding box center [296, 65] width 35 height 10
